Goal: Task Accomplishment & Management: Use online tool/utility

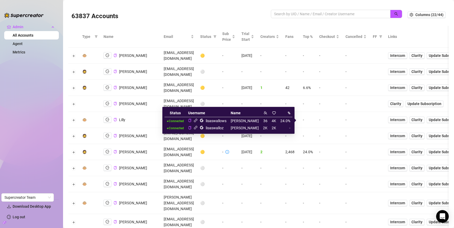
click at [198, 128] on icon "link" at bounding box center [196, 127] width 4 height 4
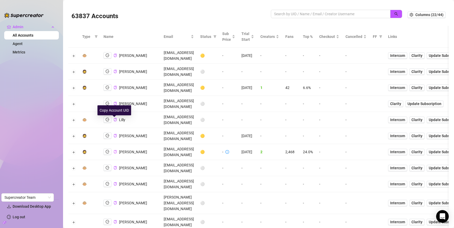
click at [114, 150] on icon "copy" at bounding box center [115, 151] width 3 height 3
click at [289, 16] on input "search" at bounding box center [328, 14] width 109 height 6
type input "john l"
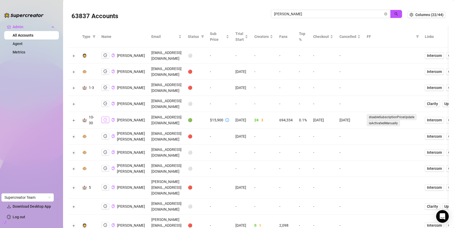
click at [105, 121] on icon "logout" at bounding box center [106, 119] width 4 height 3
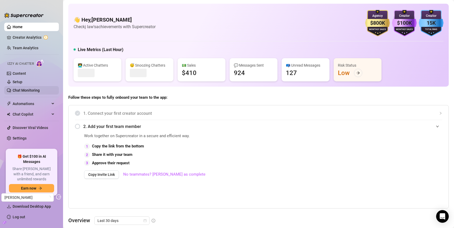
click at [31, 91] on link "Chat Monitoring" at bounding box center [26, 90] width 27 height 4
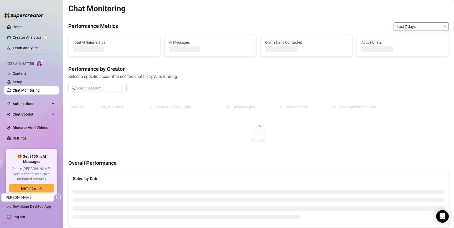
click at [414, 24] on span "Last 7 days" at bounding box center [421, 27] width 49 height 8
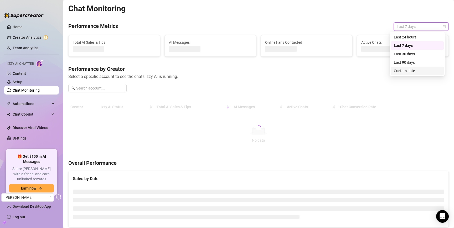
click at [401, 73] on div "Custom date" at bounding box center [417, 71] width 47 height 6
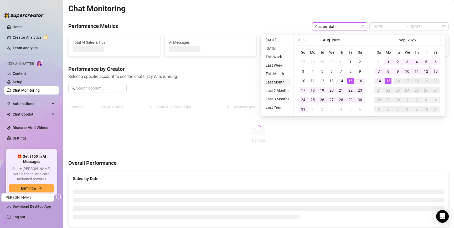
click at [279, 83] on li "Last Month" at bounding box center [278, 82] width 28 height 6
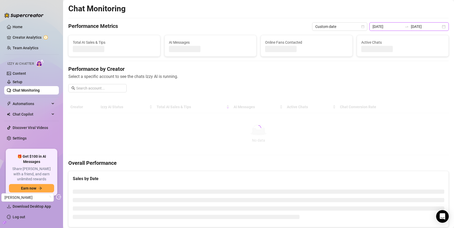
click at [391, 25] on input "2025-08-15" at bounding box center [388, 27] width 30 height 6
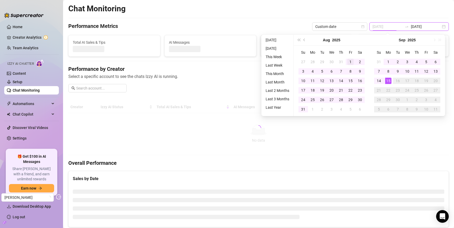
type input "2025-08-01"
click at [349, 60] on div "1" at bounding box center [351, 62] width 6 height 6
type input "2025-08-31"
click at [303, 109] on div "31" at bounding box center [303, 109] width 6 height 6
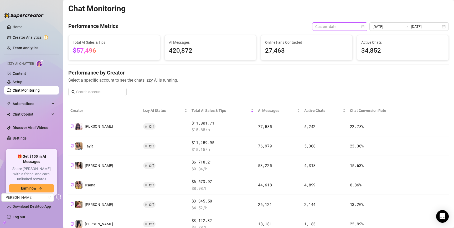
click at [359, 27] on span "Custom date" at bounding box center [340, 27] width 49 height 8
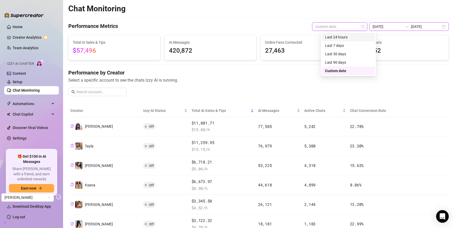
click at [417, 26] on input "2025-08-31" at bounding box center [426, 27] width 30 height 6
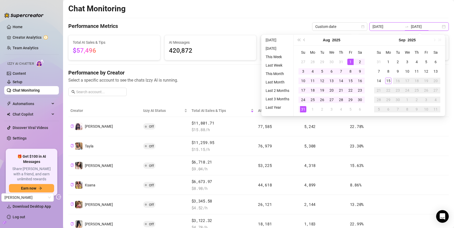
type input "2025-09-14"
type input "2025-08-01"
type input "2025-08-31"
type input "2025-09-15"
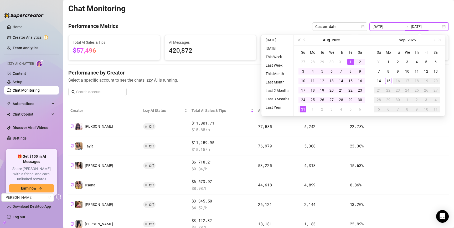
type input "2025-09-15"
type input "2025-08-01"
type input "2025-08-31"
type input "2025-09-08"
type input "2025-09-15"
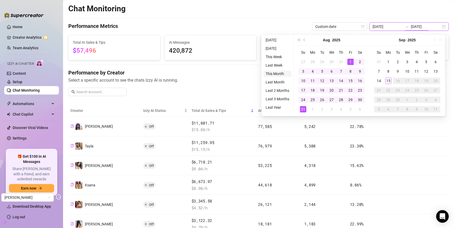
type input "2025-08-01"
type input "2025-08-31"
type input "2025-09-01"
type input "2025-09-15"
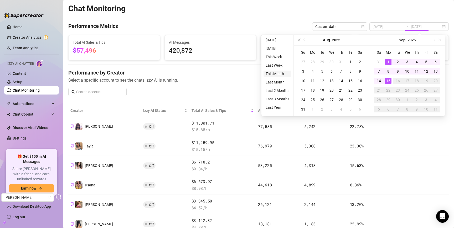
click at [277, 73] on li "This Month" at bounding box center [278, 73] width 28 height 6
